Goal: Information Seeking & Learning: Learn about a topic

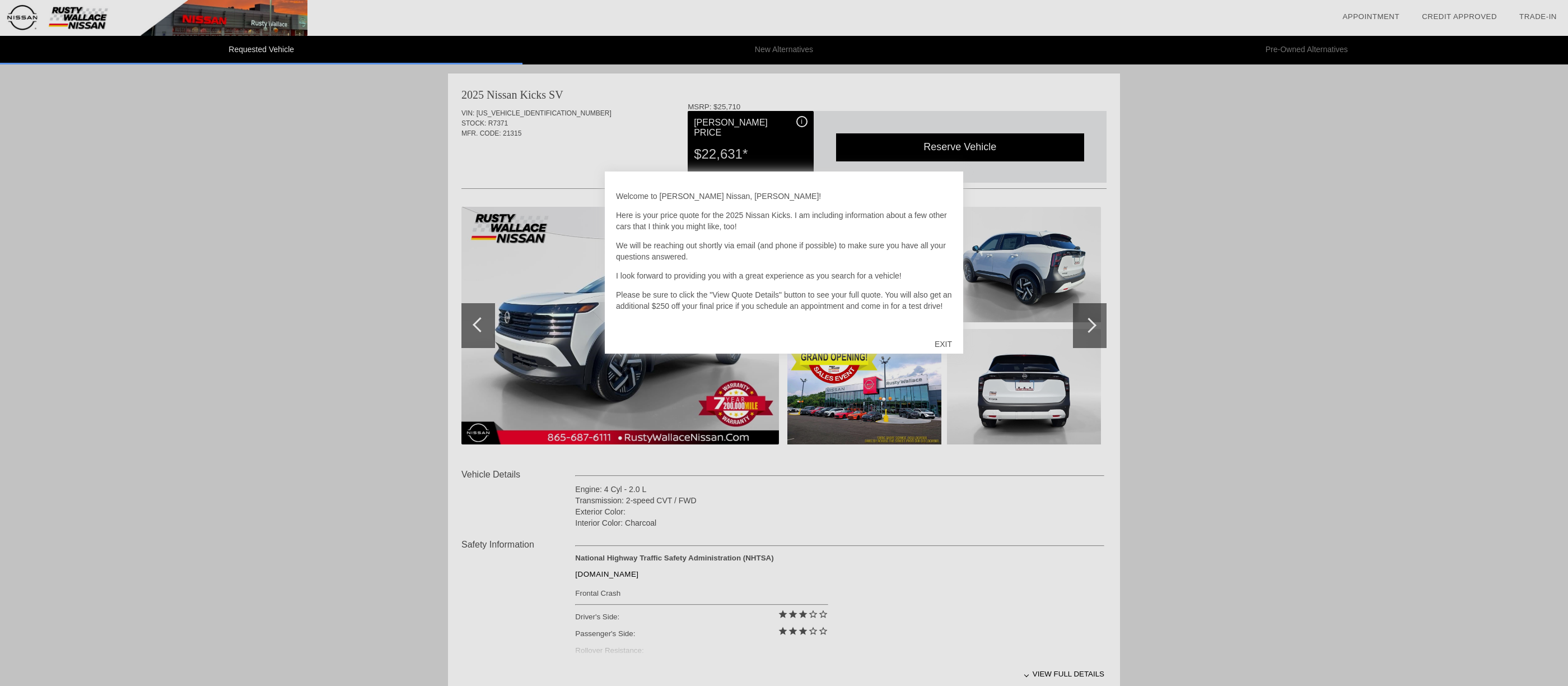
click at [946, 346] on div "EXIT" at bounding box center [943, 344] width 40 height 33
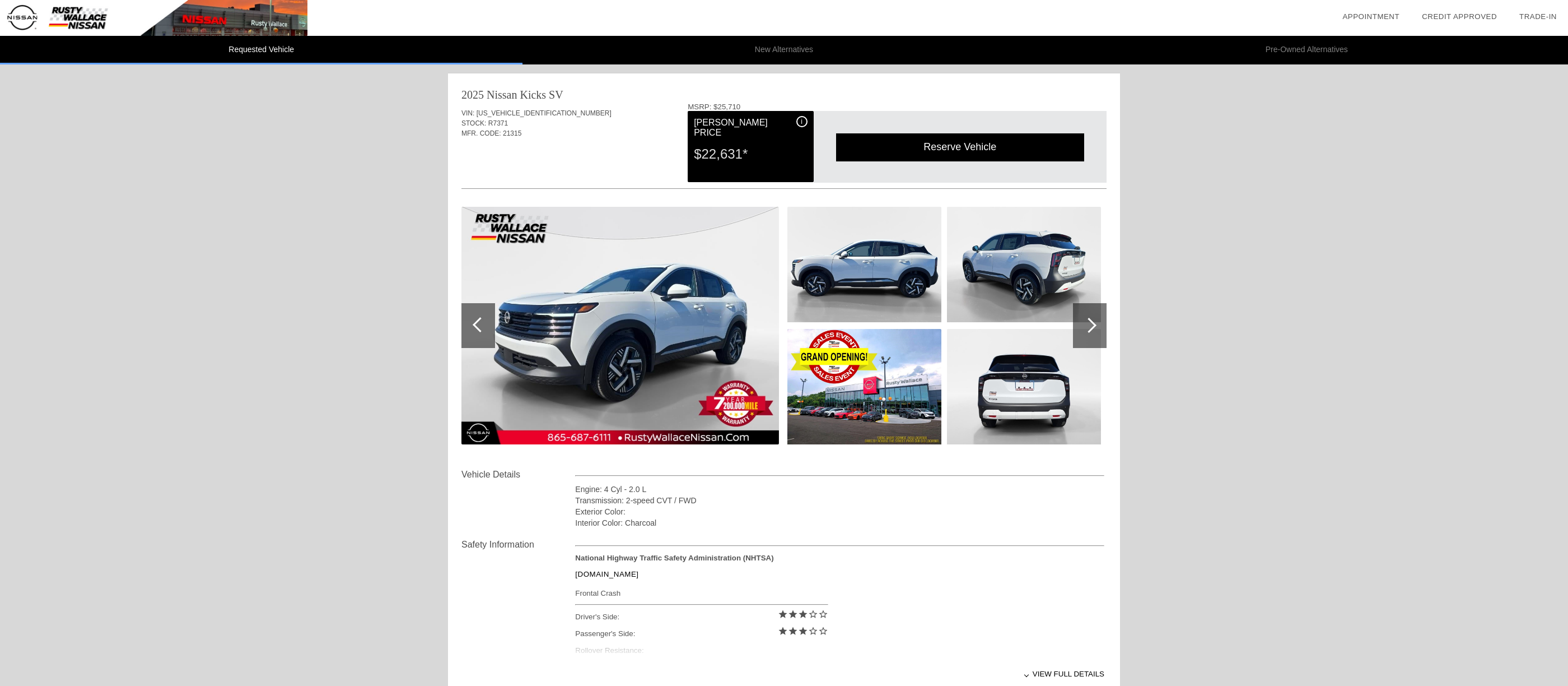
click at [1098, 332] on div at bounding box center [1090, 325] width 33 height 45
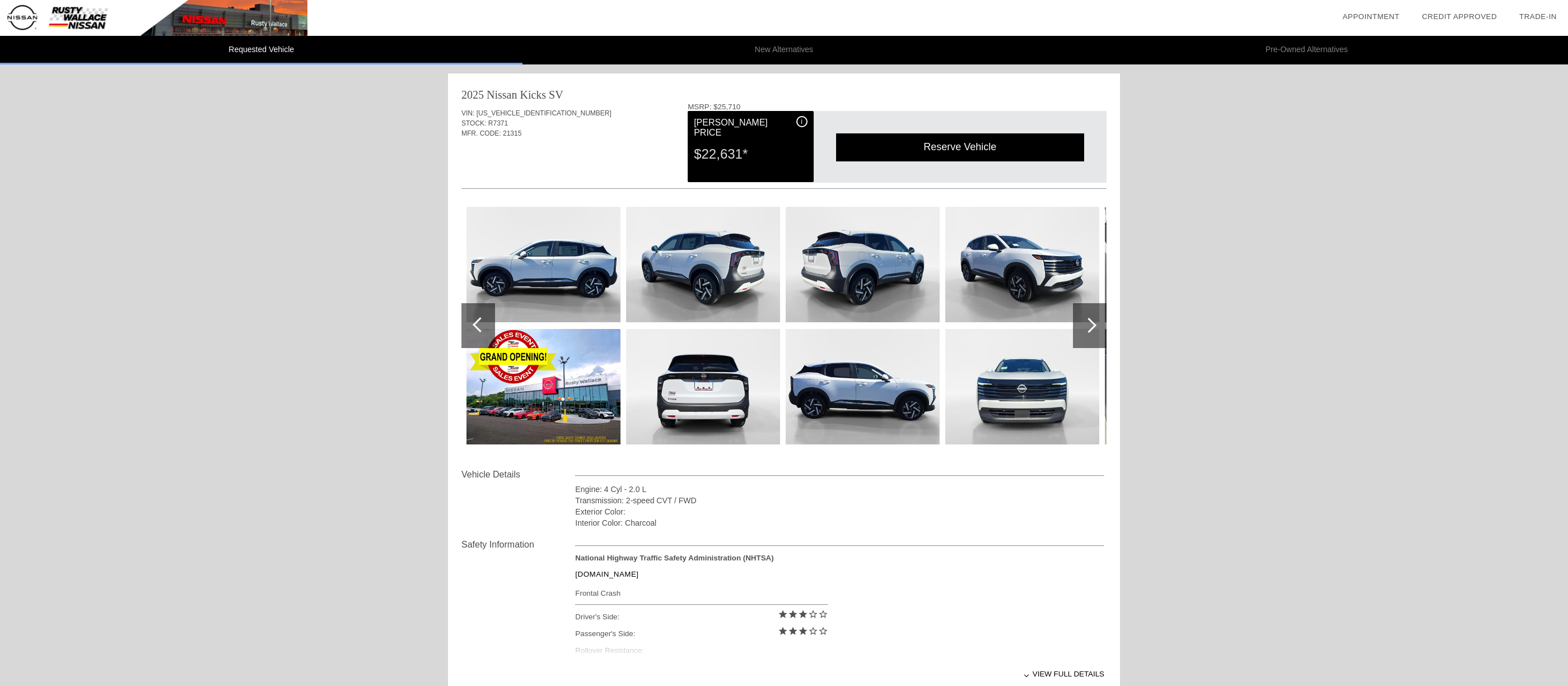
click at [1098, 332] on div at bounding box center [1090, 325] width 33 height 45
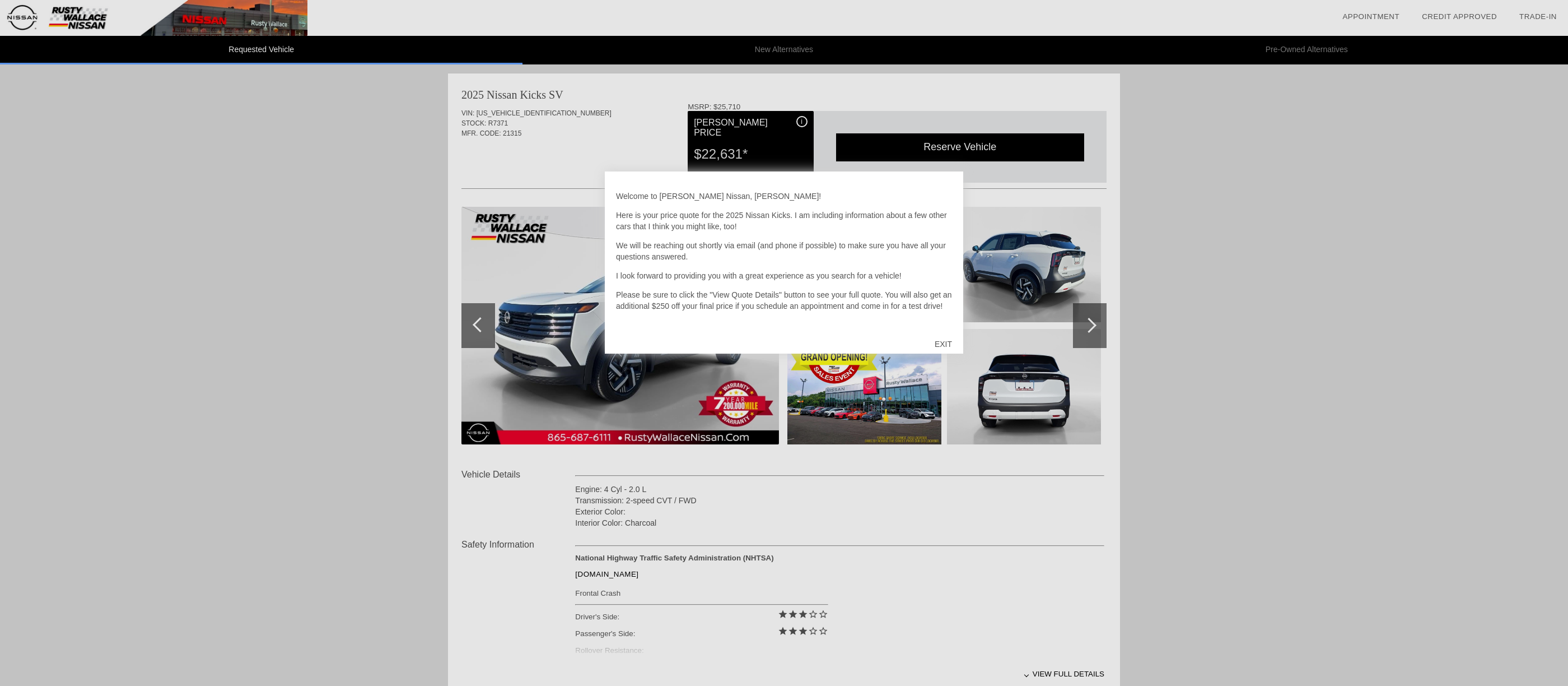
click at [949, 346] on div "EXIT" at bounding box center [943, 344] width 40 height 33
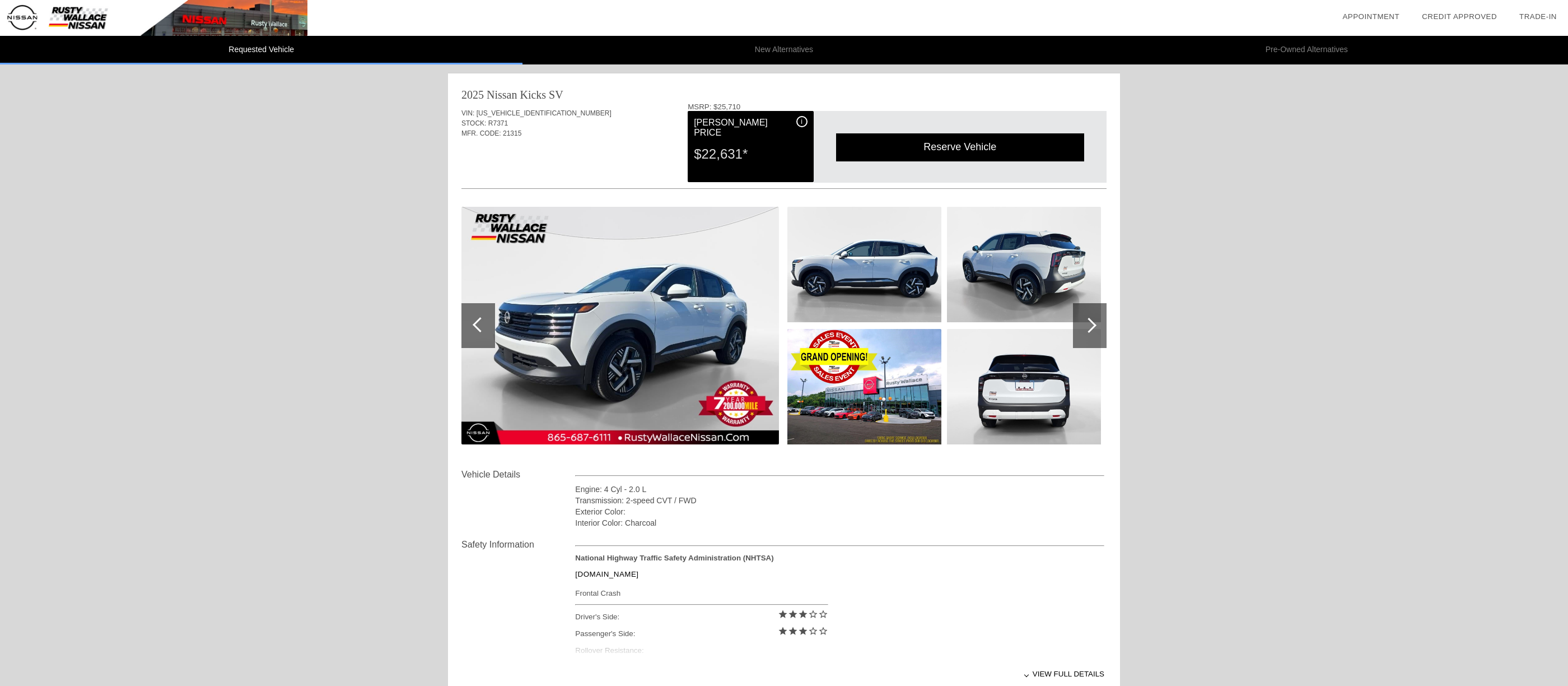
click at [1095, 334] on div at bounding box center [1090, 325] width 33 height 45
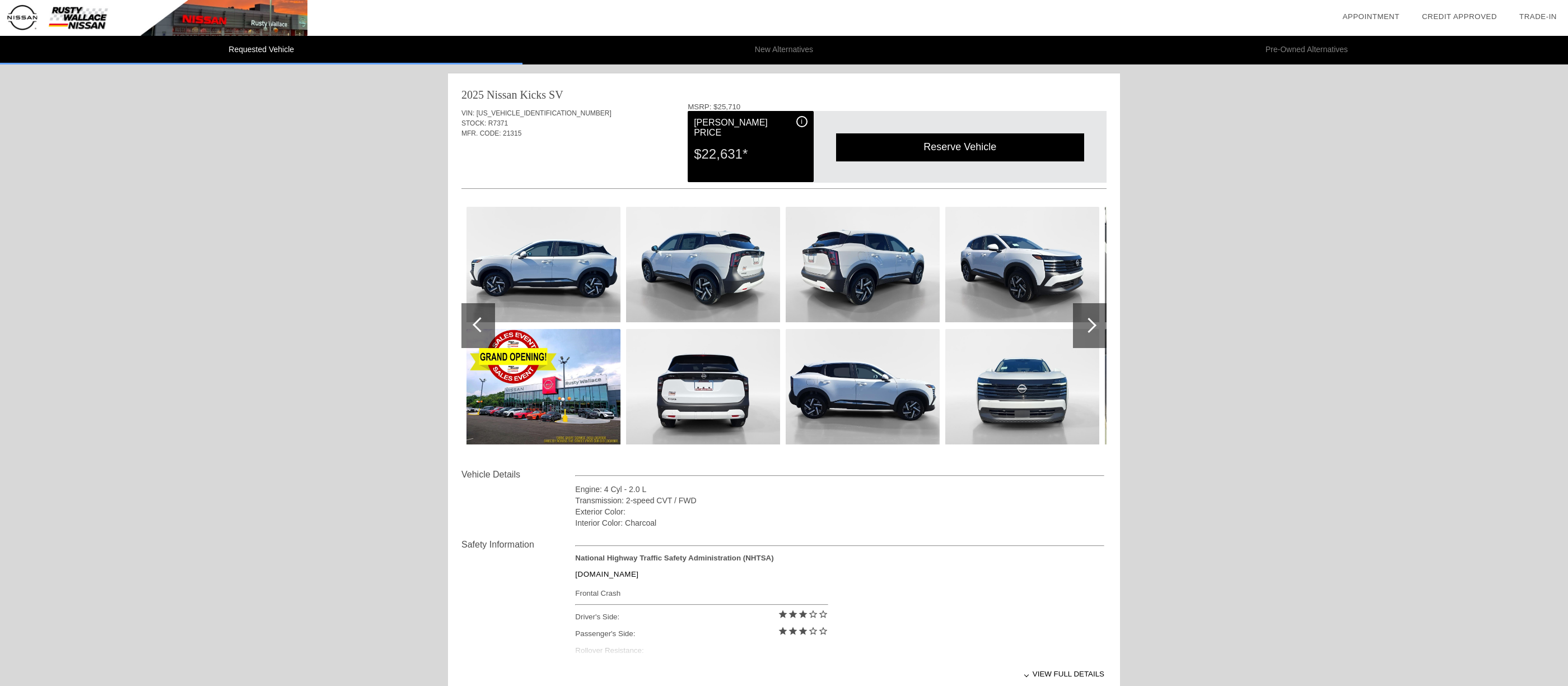
click at [1009, 294] on img at bounding box center [1023, 264] width 154 height 116
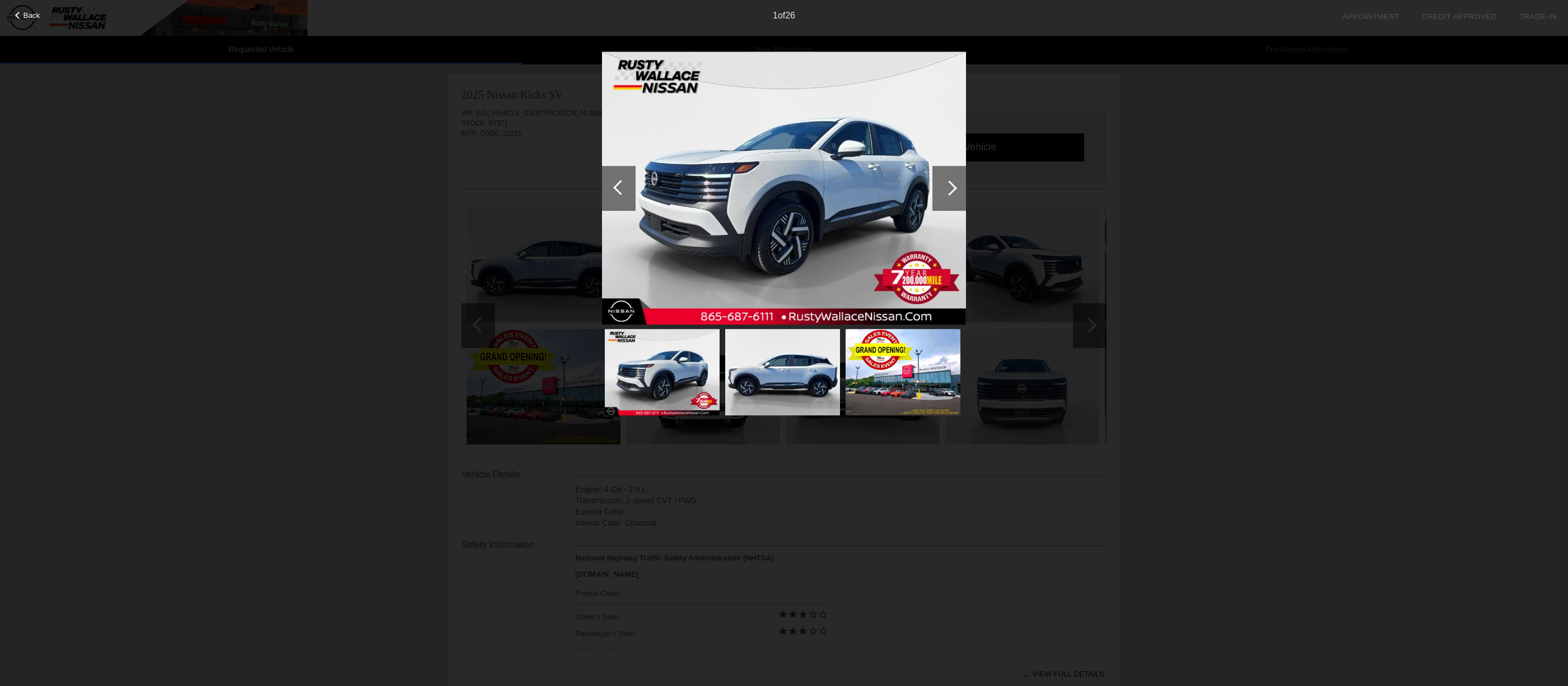
click at [940, 197] on div at bounding box center [949, 188] width 33 height 45
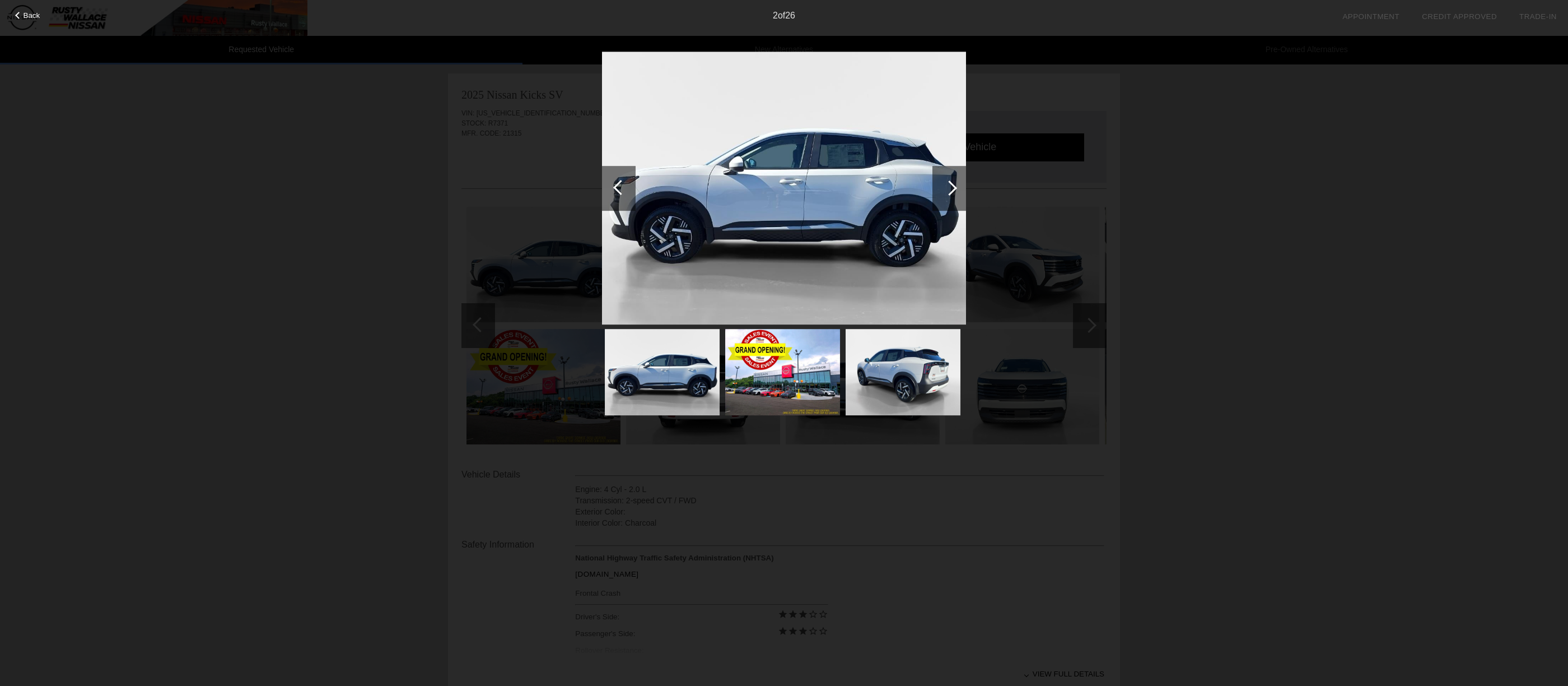
click at [940, 197] on div at bounding box center [949, 188] width 33 height 45
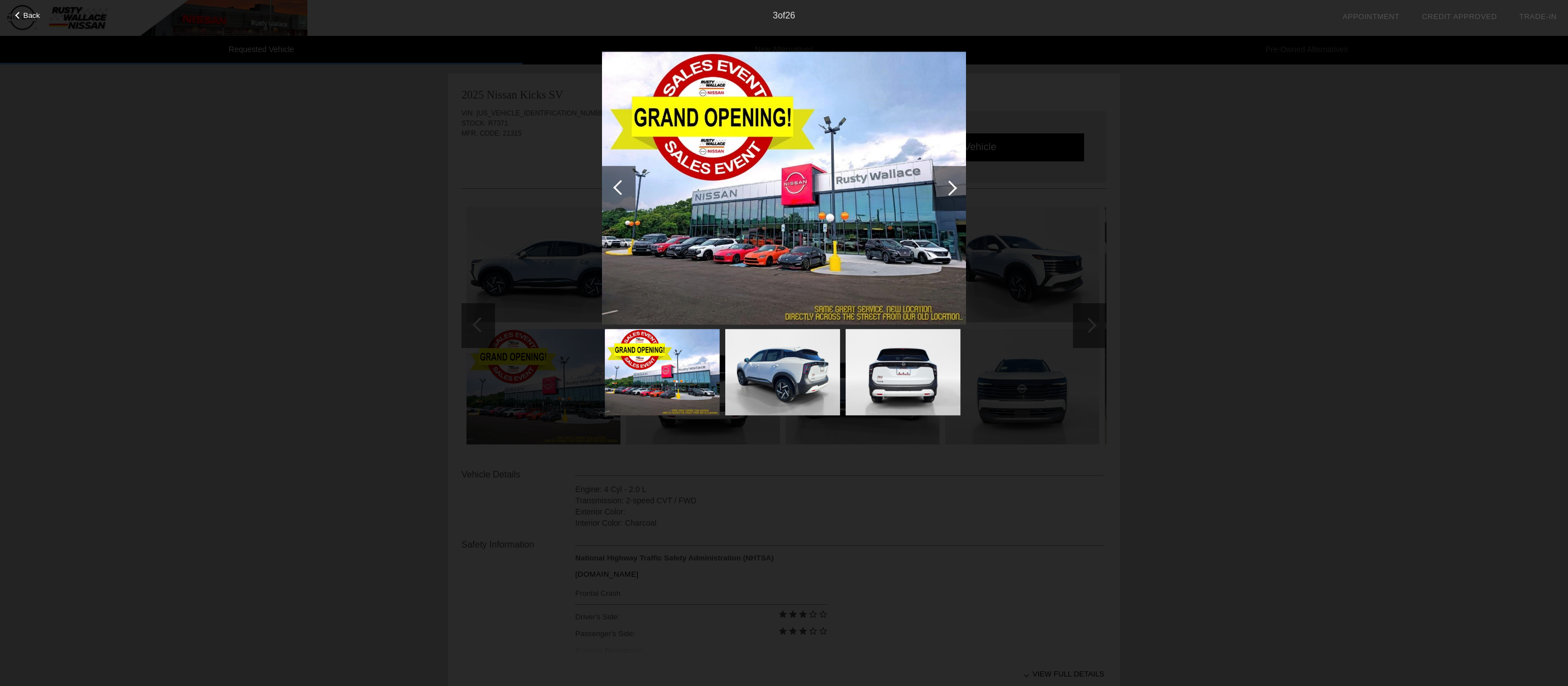
click at [941, 197] on div at bounding box center [949, 188] width 33 height 45
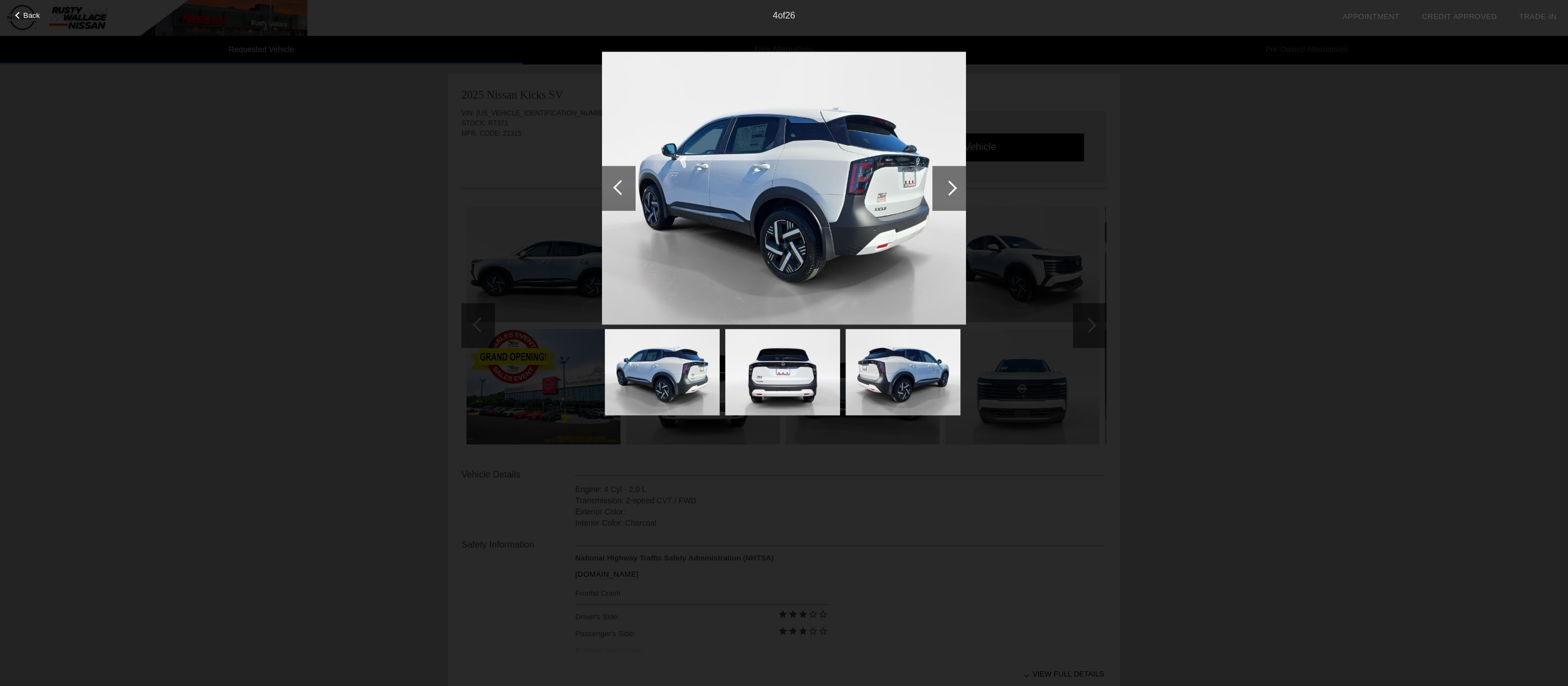
click at [1300, 423] on div "Back 4 of 26" at bounding box center [784, 343] width 1568 height 686
click at [1215, 405] on div "Back 4 of 26" at bounding box center [784, 343] width 1568 height 686
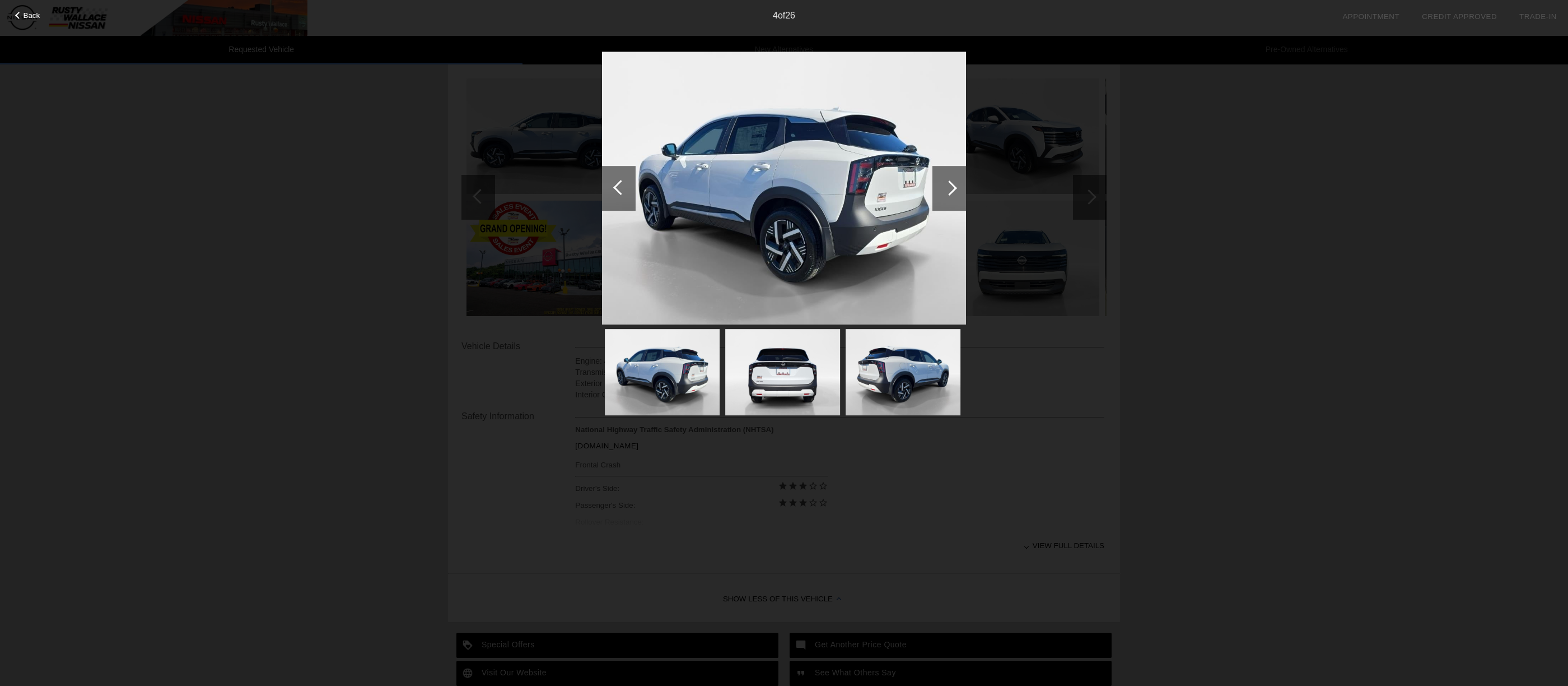
scroll to position [265, 0]
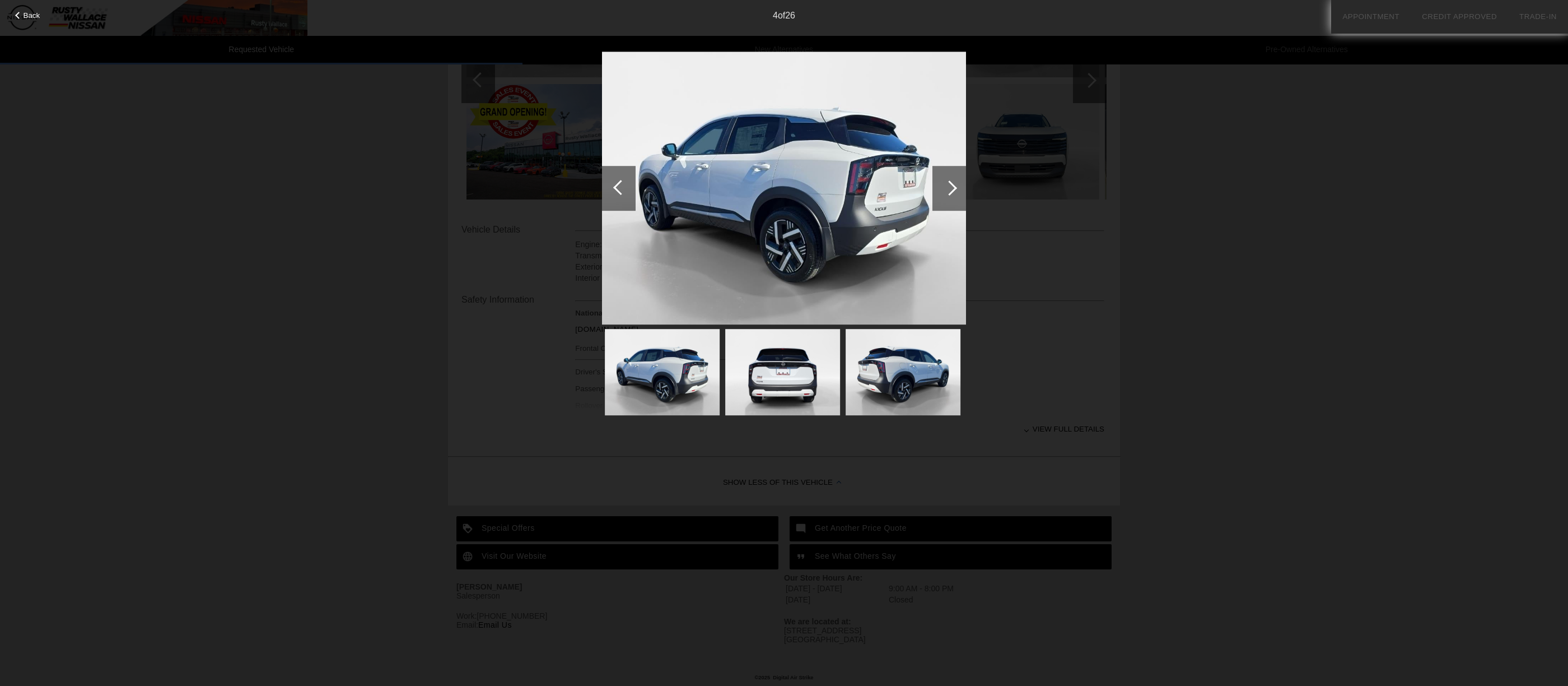
drag, startPoint x: 1321, startPoint y: 457, endPoint x: 1204, endPoint y: 382, distance: 139.0
click at [1319, 454] on div "Back 4 of 26" at bounding box center [784, 343] width 1568 height 686
click at [32, 19] on span "Back" at bounding box center [32, 15] width 17 height 8
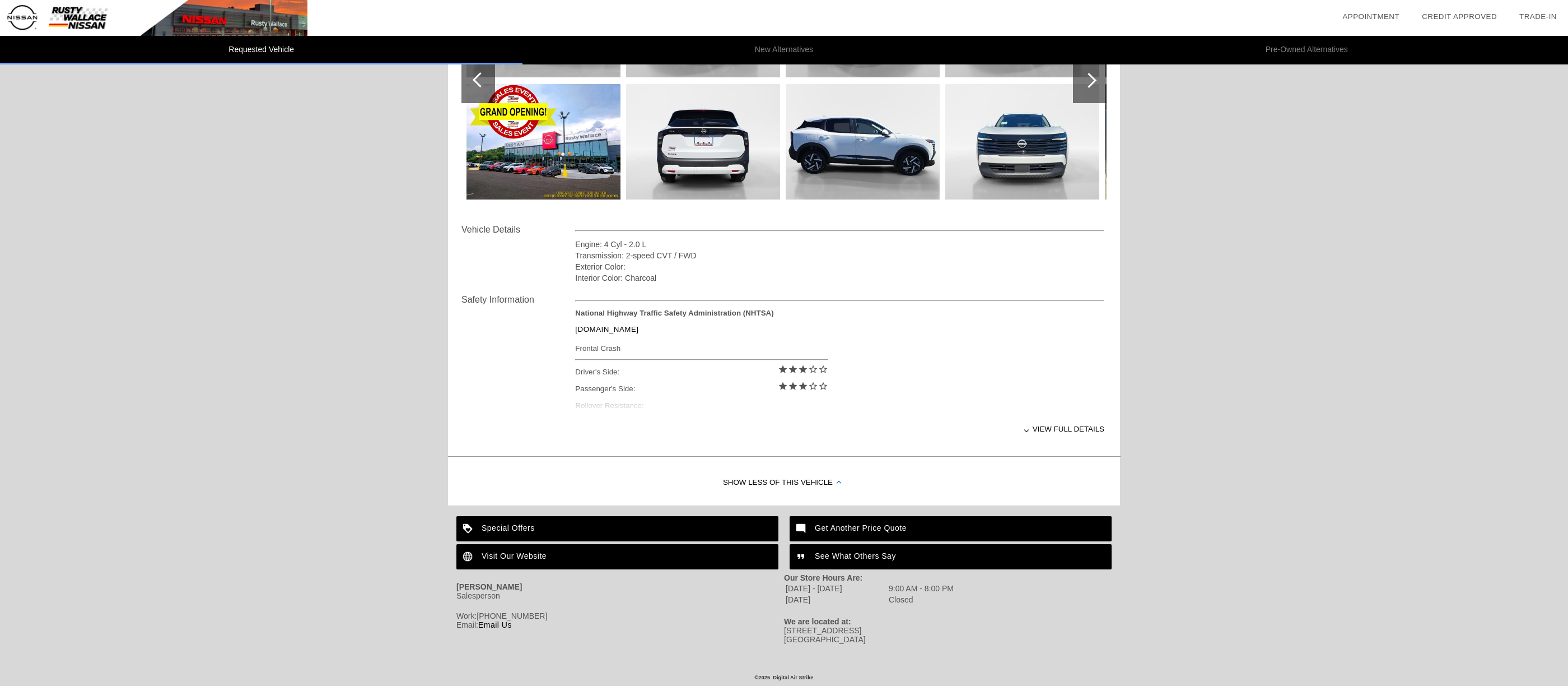
scroll to position [41, 0]
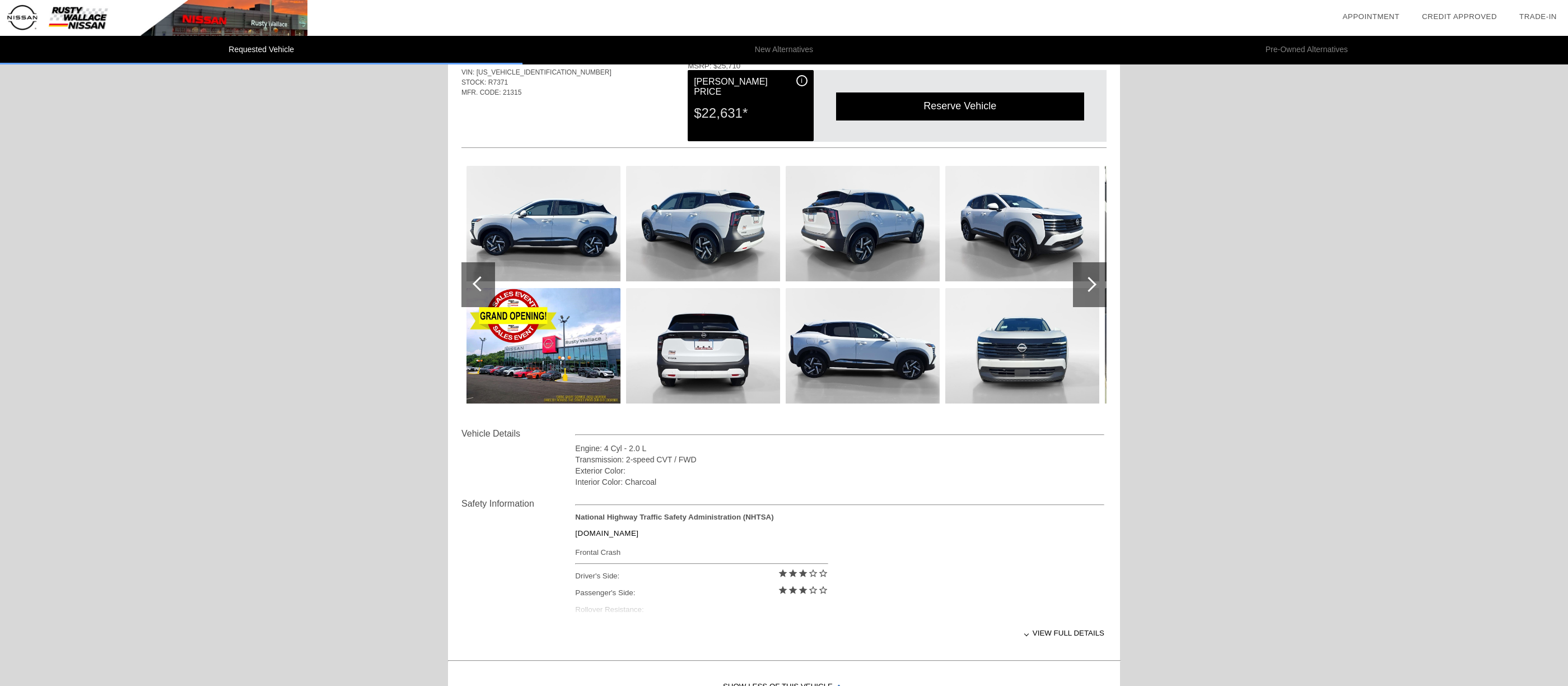
click at [1091, 286] on div at bounding box center [1089, 284] width 15 height 15
